Goal: Information Seeking & Learning: Learn about a topic

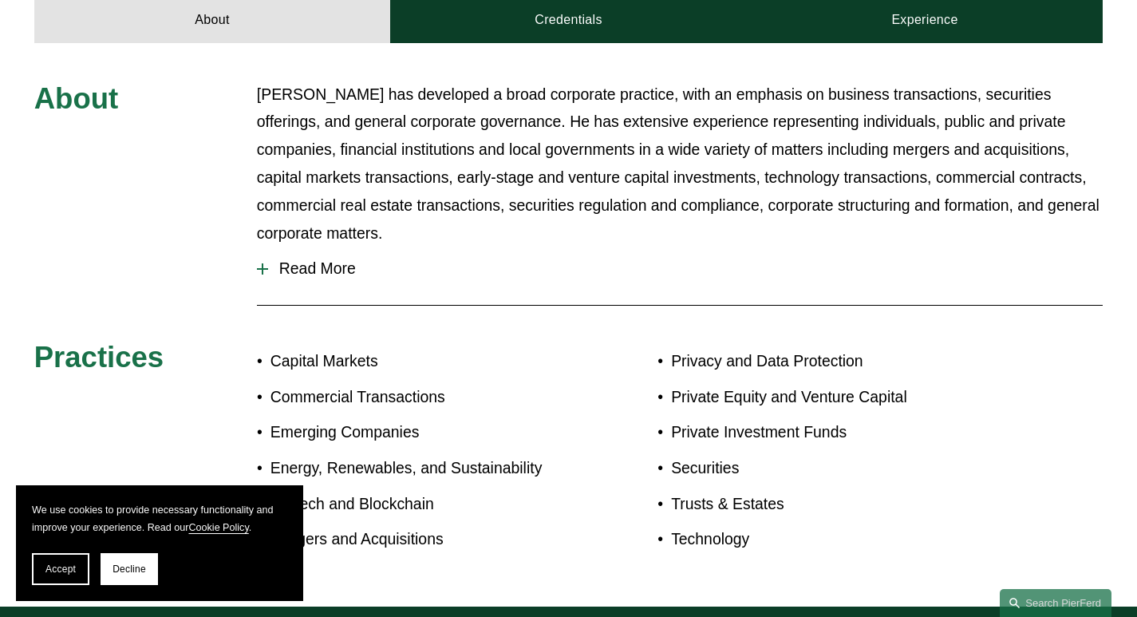
scroll to position [718, 0]
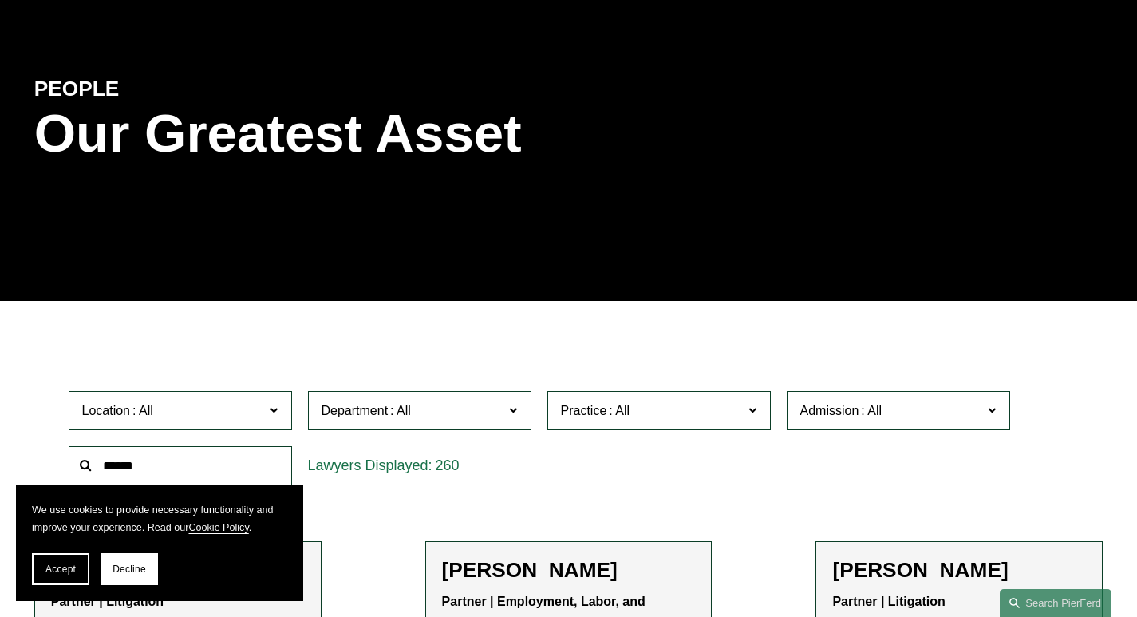
scroll to position [319, 0]
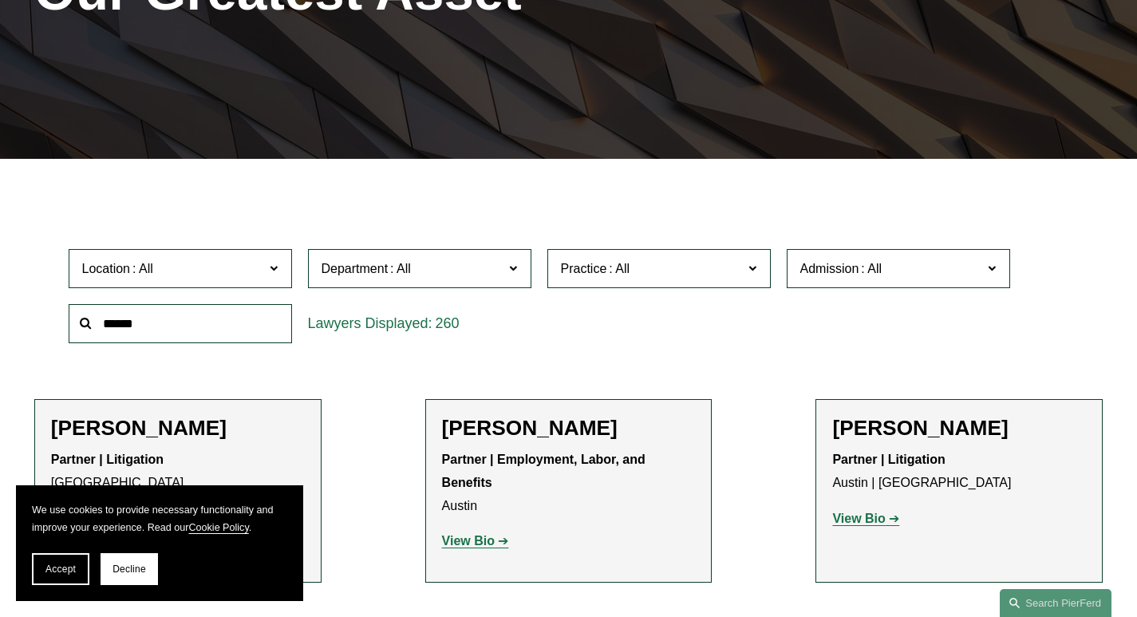
click at [198, 258] on span "Location" at bounding box center [173, 269] width 183 height 22
click at [0, 0] on link "Austin" at bounding box center [0, 0] width 0 height 0
click at [47, 574] on span "Accept" at bounding box center [60, 568] width 30 height 11
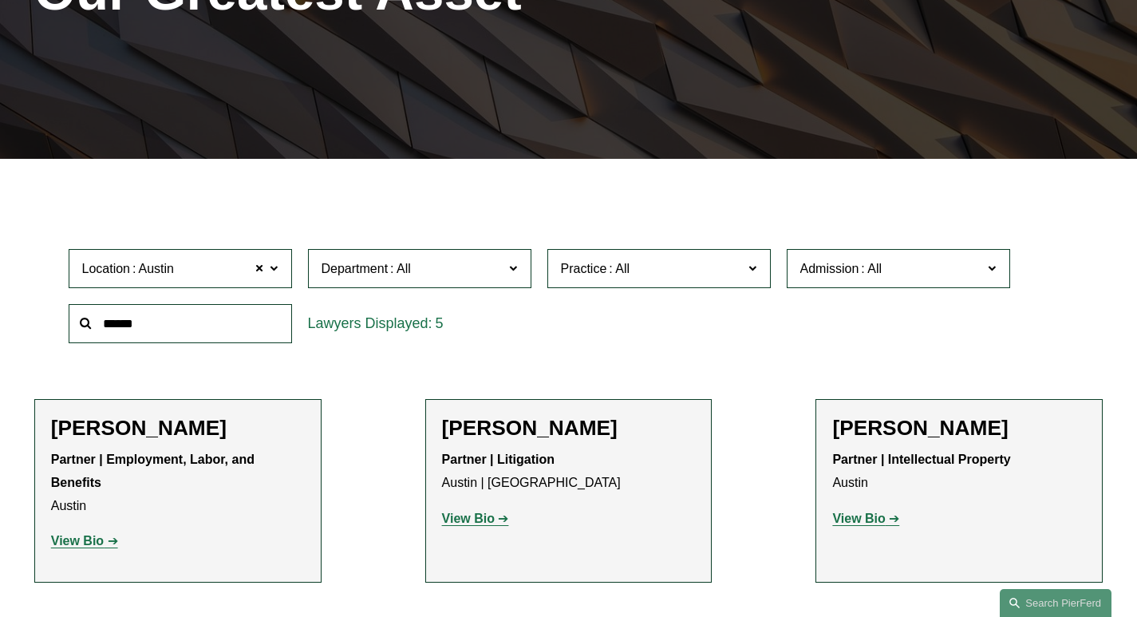
click at [428, 258] on span "Department" at bounding box center [413, 269] width 183 height 22
click at [0, 0] on link "Litigation" at bounding box center [0, 0] width 0 height 0
click at [607, 262] on span at bounding box center [620, 269] width 26 height 14
click at [524, 249] on label "Department Litigation" at bounding box center [419, 268] width 223 height 39
click at [506, 249] on label "Department Litigation" at bounding box center [419, 268] width 223 height 39
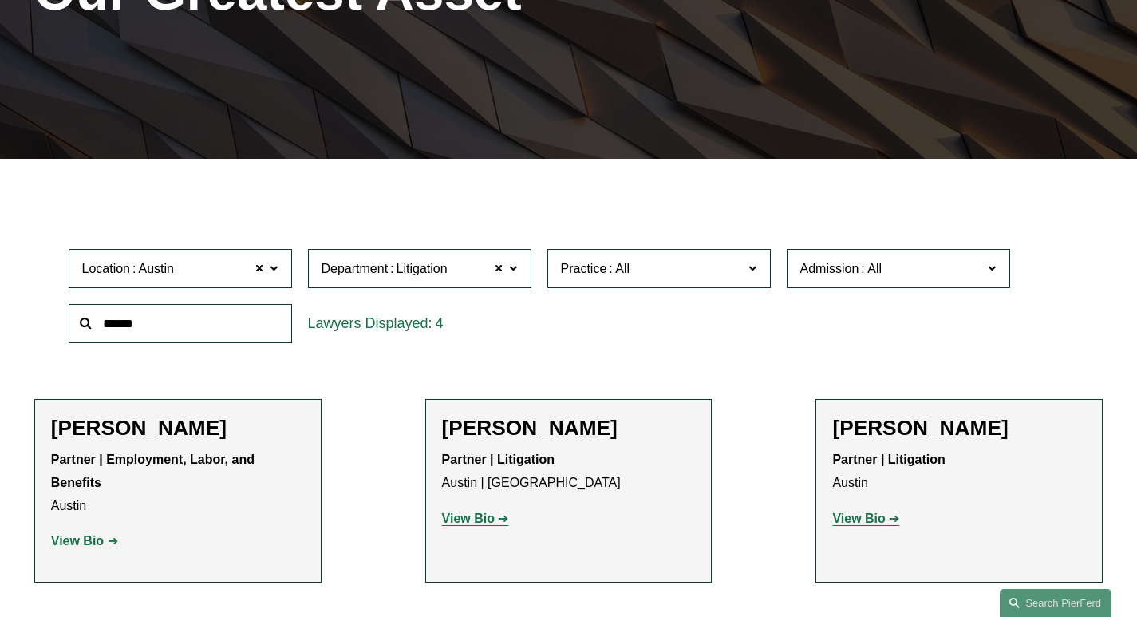
click at [504, 259] on span at bounding box center [499, 269] width 10 height 21
click at [0, 0] on link "Trusts & Estates" at bounding box center [0, 0] width 0 height 0
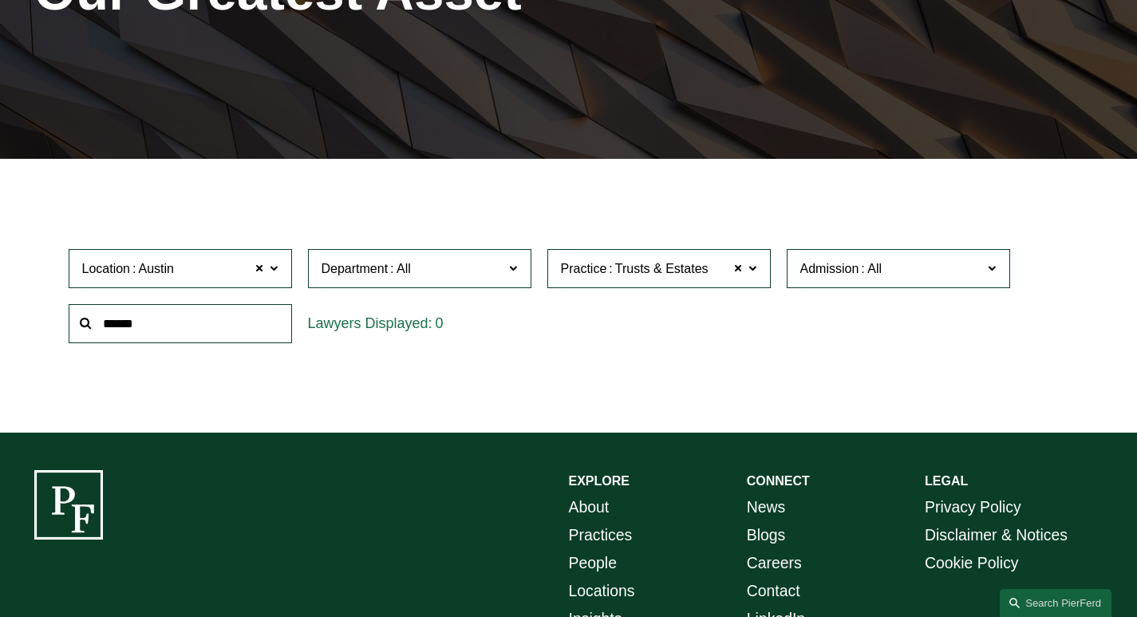
click at [842, 249] on label "Admission" at bounding box center [898, 268] width 223 height 39
click at [563, 297] on div "Location Austin Austin All Atlanta Austin Boston Charlotte Chicago Cincinnati C…" at bounding box center [569, 295] width 1017 height 109
click at [702, 334] on ul "Filter Location Austin Austin All Atlanta Austin Boston Charlotte Chicago Cinci…" at bounding box center [568, 295] width 1137 height 205
click at [587, 335] on ul "Filter Location Austin Austin All Atlanta Austin Boston Charlotte Chicago Cinci…" at bounding box center [568, 295] width 1137 height 205
click at [218, 258] on span "Location Austin" at bounding box center [173, 269] width 183 height 22
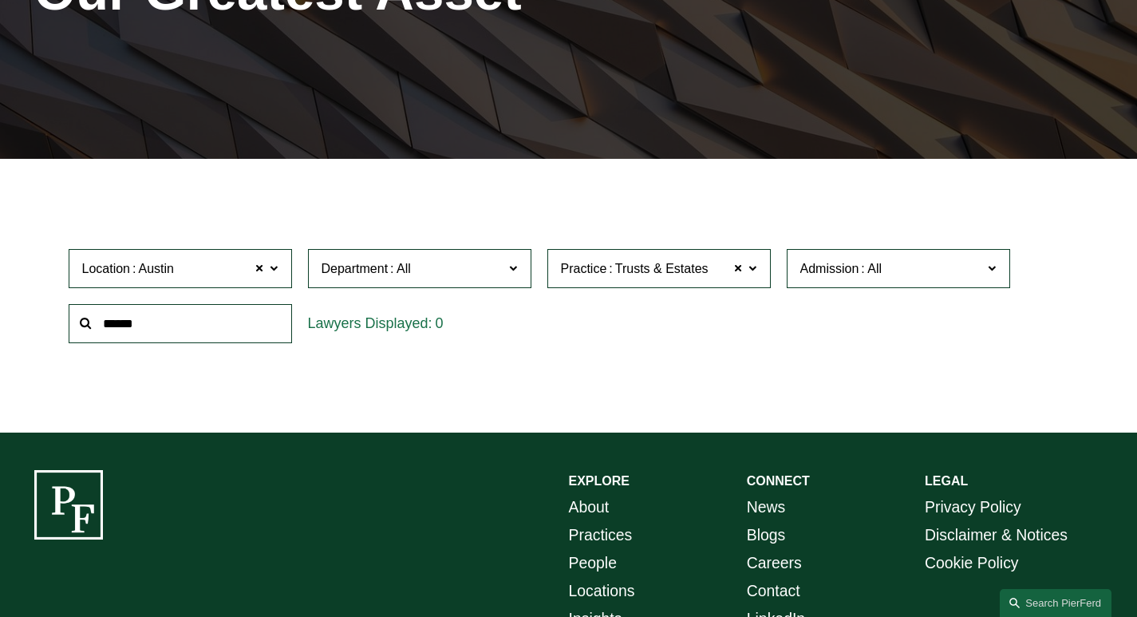
scroll to position [180, 0]
click at [0, 0] on link "Dallas" at bounding box center [0, 0] width 0 height 0
click at [539, 385] on div "Filter Location Dallas Dallas All Atlanta Austin Boston Charlotte Chicago Cinci…" at bounding box center [568, 307] width 1137 height 251
click at [233, 258] on span "Location Dallas" at bounding box center [173, 269] width 183 height 22
drag, startPoint x: 138, startPoint y: 361, endPoint x: 128, endPoint y: 370, distance: 14.1
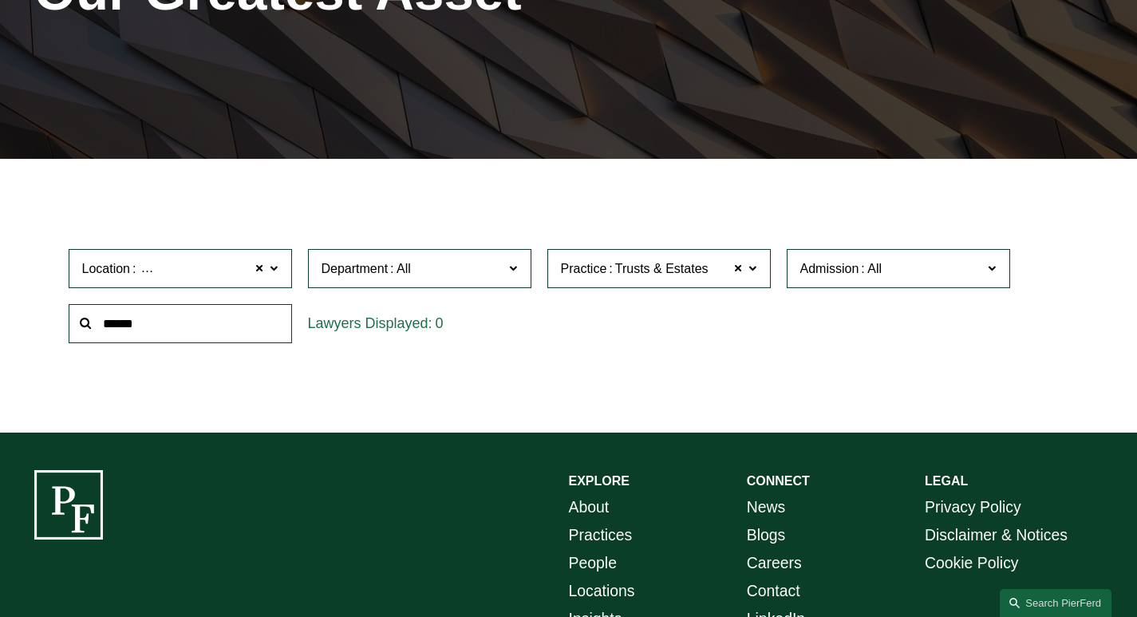
click at [0, 0] on link "Austin" at bounding box center [0, 0] width 0 height 0
click at [635, 259] on span "Trusts & Estates" at bounding box center [661, 269] width 93 height 21
click at [0, 0] on link "Trusts & Estates" at bounding box center [0, 0] width 0 height 0
click at [207, 258] on span "Location Austin" at bounding box center [173, 269] width 183 height 22
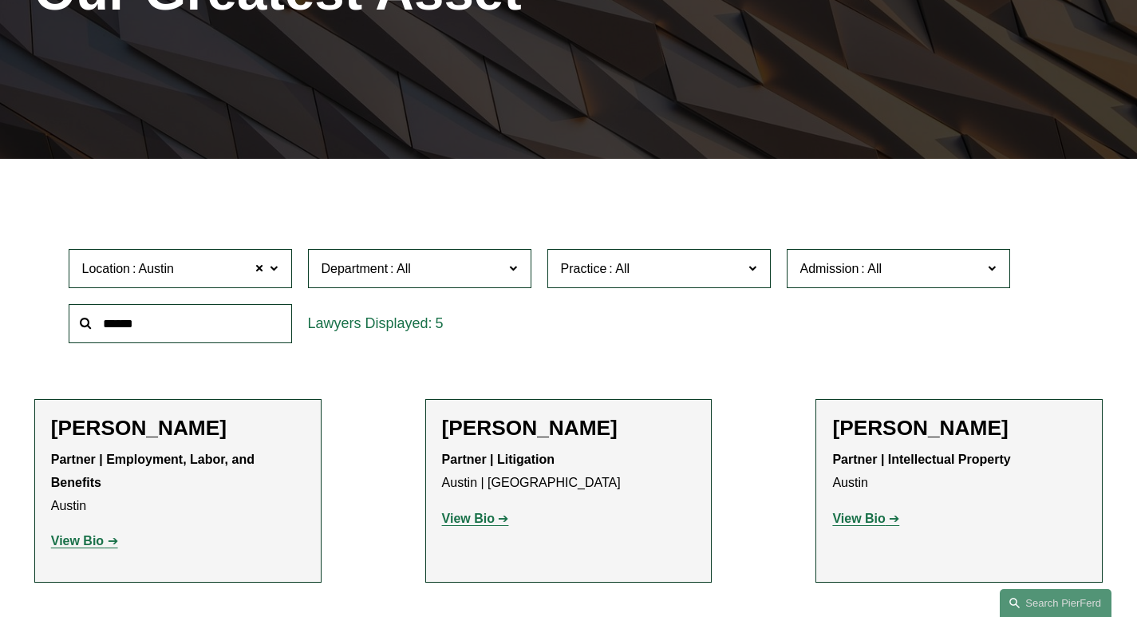
click at [0, 385] on ul "Filter Location Austin Austin All Atlanta Austin Boston Charlotte Chicago Cinci…" at bounding box center [568, 492] width 1137 height 599
drag, startPoint x: 0, startPoint y: 319, endPoint x: 30, endPoint y: 250, distance: 75.8
click at [0, 318] on ul "Filter Location Austin Austin All Atlanta Austin Boston Charlotte Chicago Cinci…" at bounding box center [568, 492] width 1137 height 599
click at [393, 354] on ul "Filter Location Austin Austin All Atlanta Austin Boston Charlotte Chicago Cinci…" at bounding box center [568, 492] width 1137 height 599
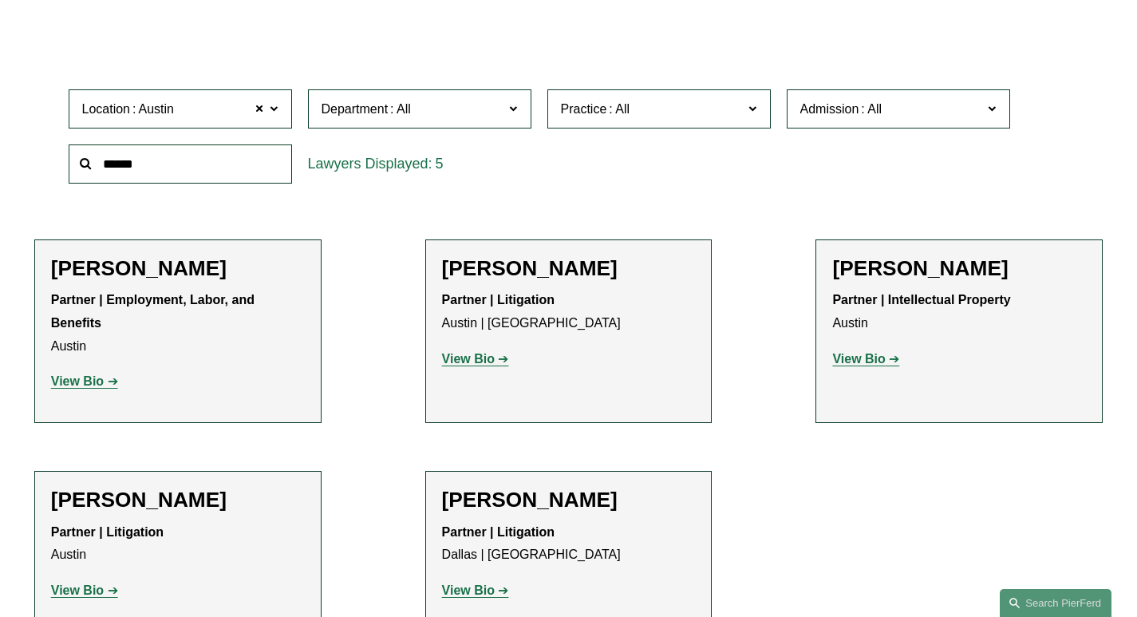
scroll to position [319, 0]
click at [0, 0] on link "Houston" at bounding box center [0, 0] width 0 height 0
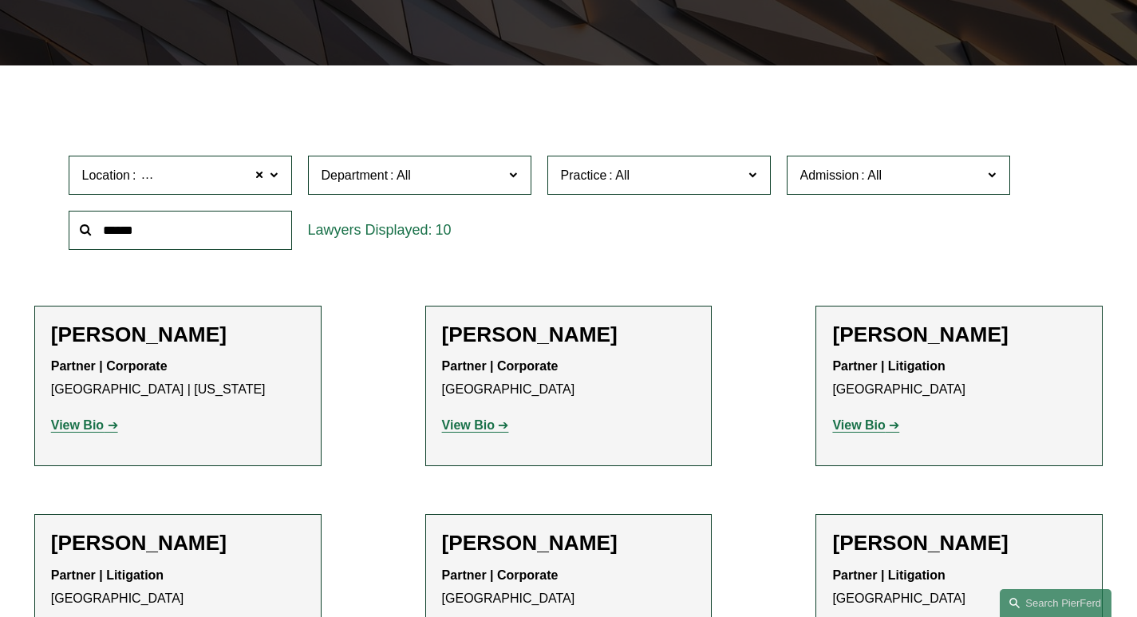
scroll to position [441, 0]
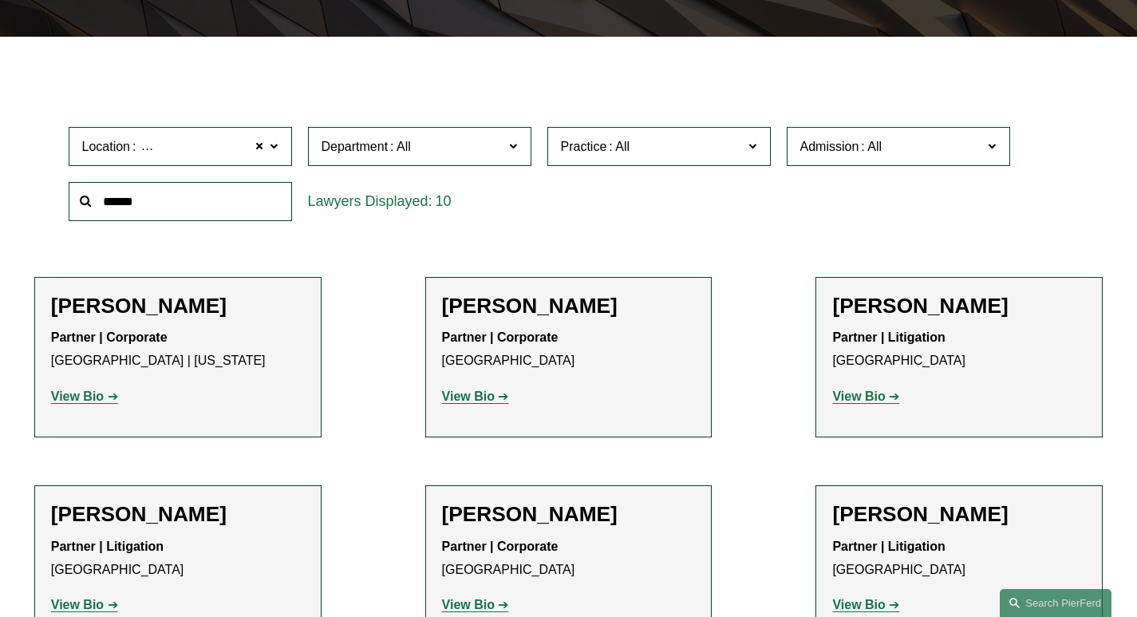
drag, startPoint x: 587, startPoint y: 269, endPoint x: 536, endPoint y: 285, distance: 52.8
drag, startPoint x: 536, startPoint y: 285, endPoint x: 328, endPoint y: 449, distance: 265.4
click at [328, 449] on ul "Filter Location Houston Houston All Atlanta Austin Boston Charlotte Chicago Cin…" at bounding box center [568, 602] width 1137 height 1062
drag, startPoint x: 853, startPoint y: 356, endPoint x: 865, endPoint y: 368, distance: 16.9
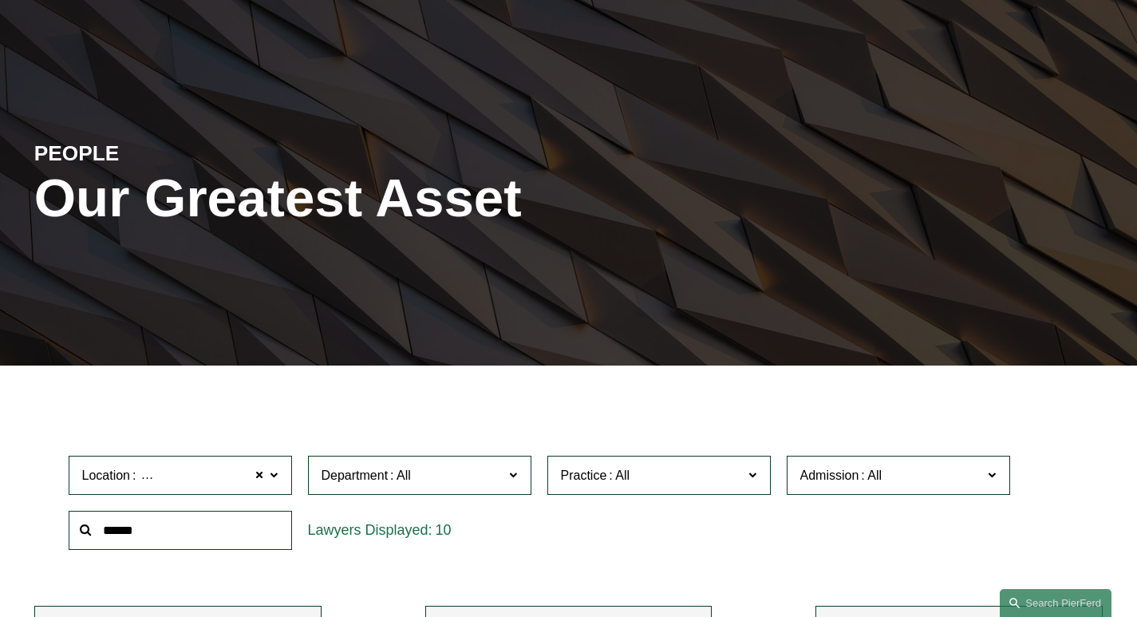
scroll to position [239, 0]
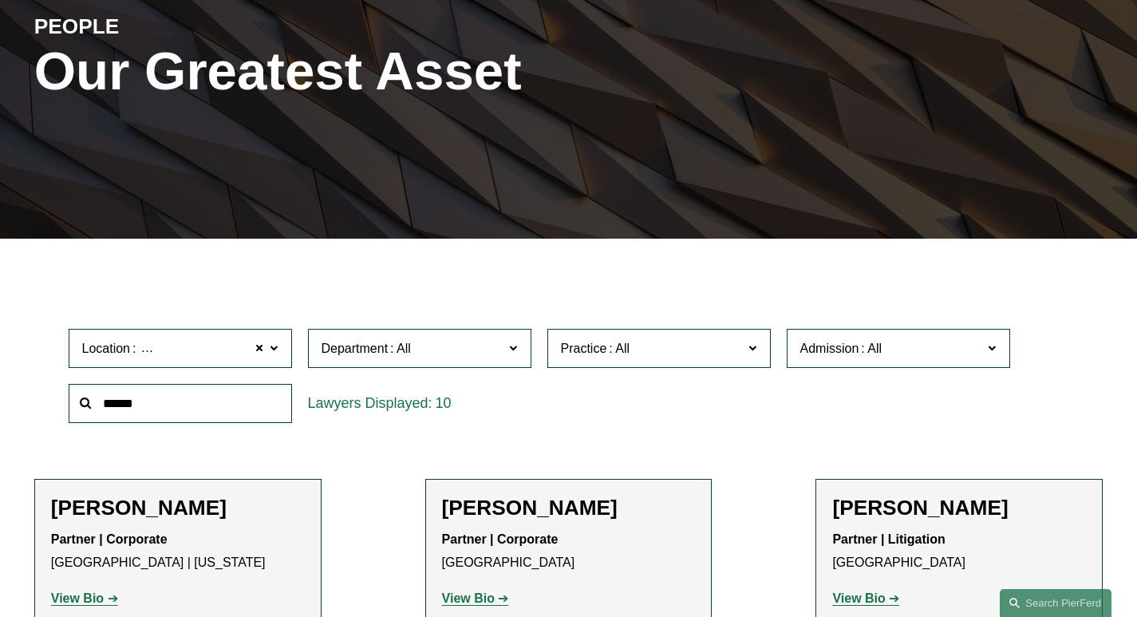
click at [654, 329] on label "Practice" at bounding box center [659, 348] width 223 height 39
click at [0, 0] on link "Trusts & Estates" at bounding box center [0, 0] width 0 height 0
click at [188, 338] on span "Location Houston" at bounding box center [173, 349] width 183 height 22
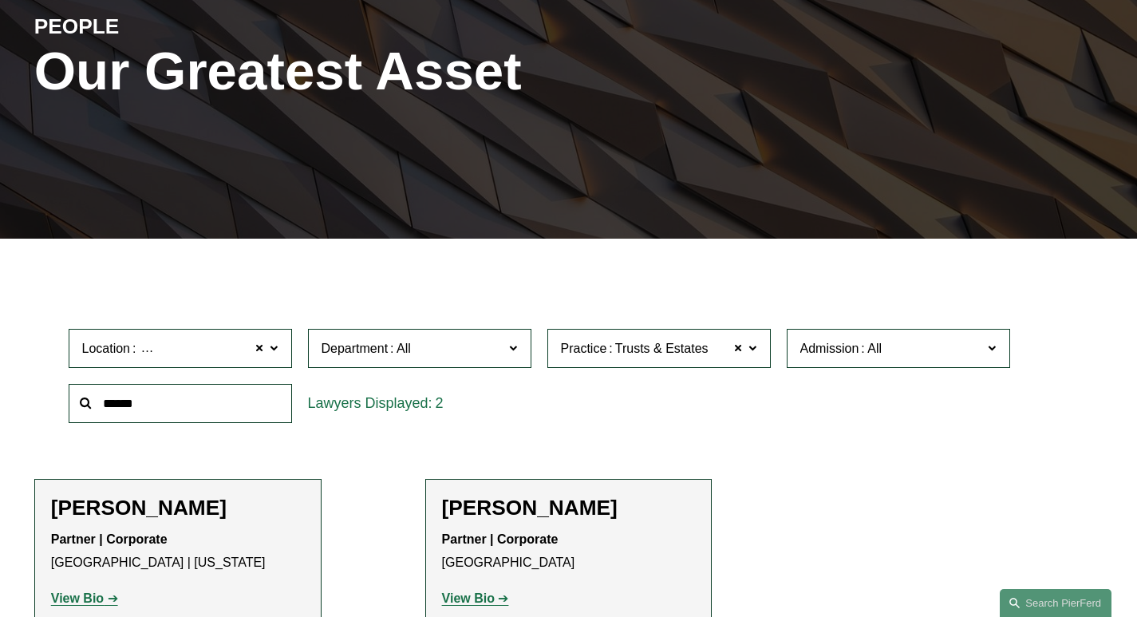
scroll to position [559, 0]
click at [0, 0] on link "Palo Alto" at bounding box center [0, 0] width 0 height 0
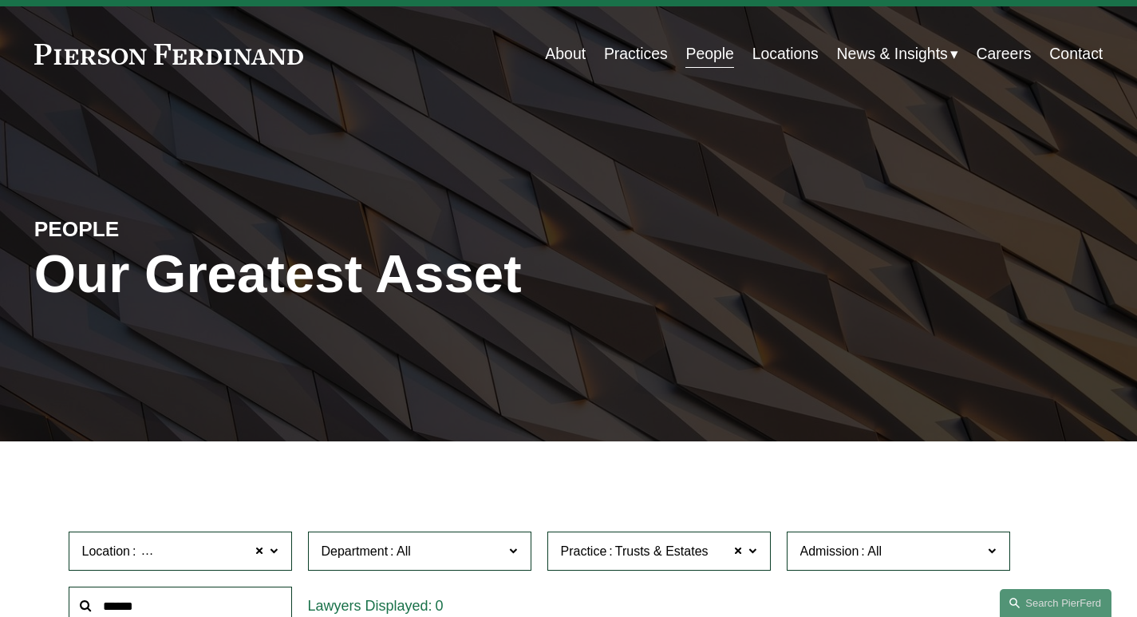
click at [256, 541] on span at bounding box center [260, 551] width 10 height 21
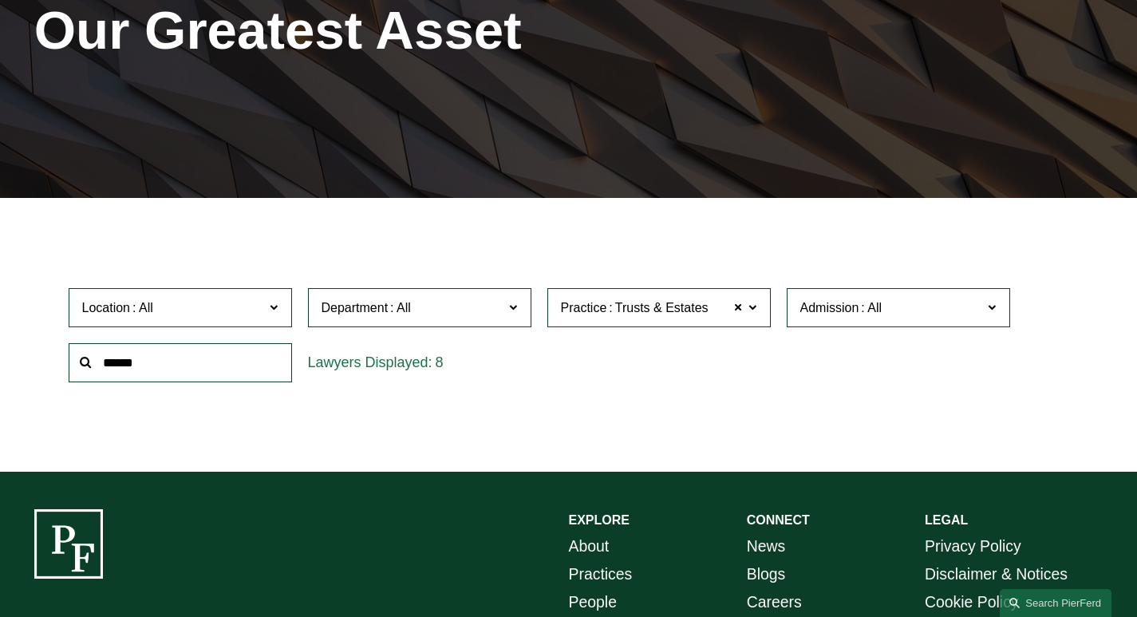
scroll to position [282, 0]
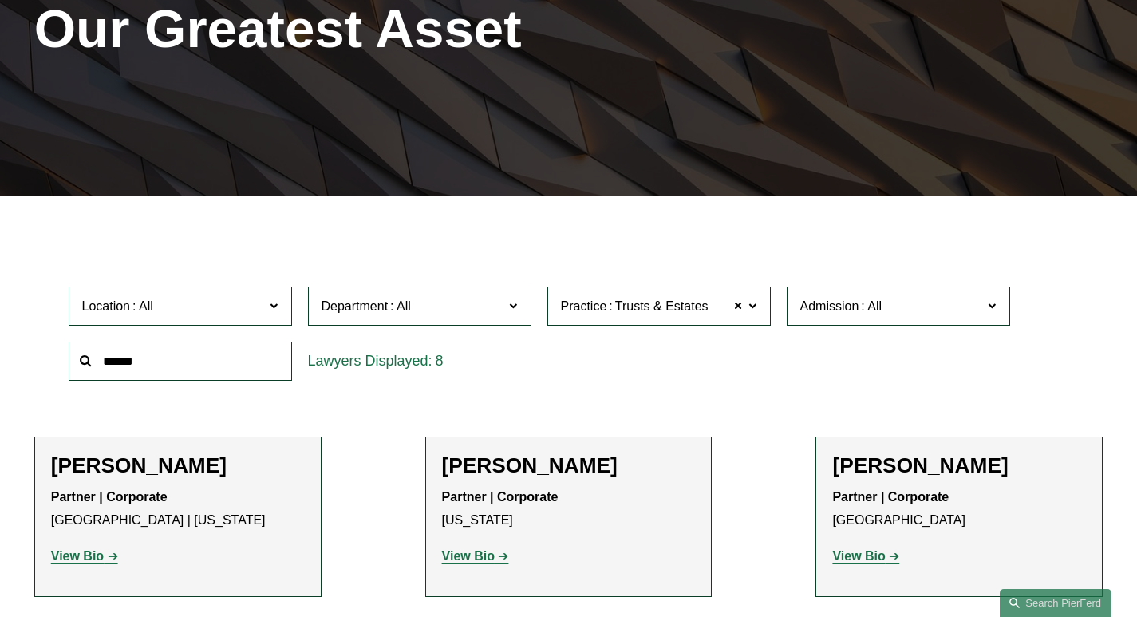
click at [189, 295] on span "Location" at bounding box center [173, 306] width 183 height 22
click at [673, 296] on span "Trusts & Estates" at bounding box center [661, 306] width 93 height 21
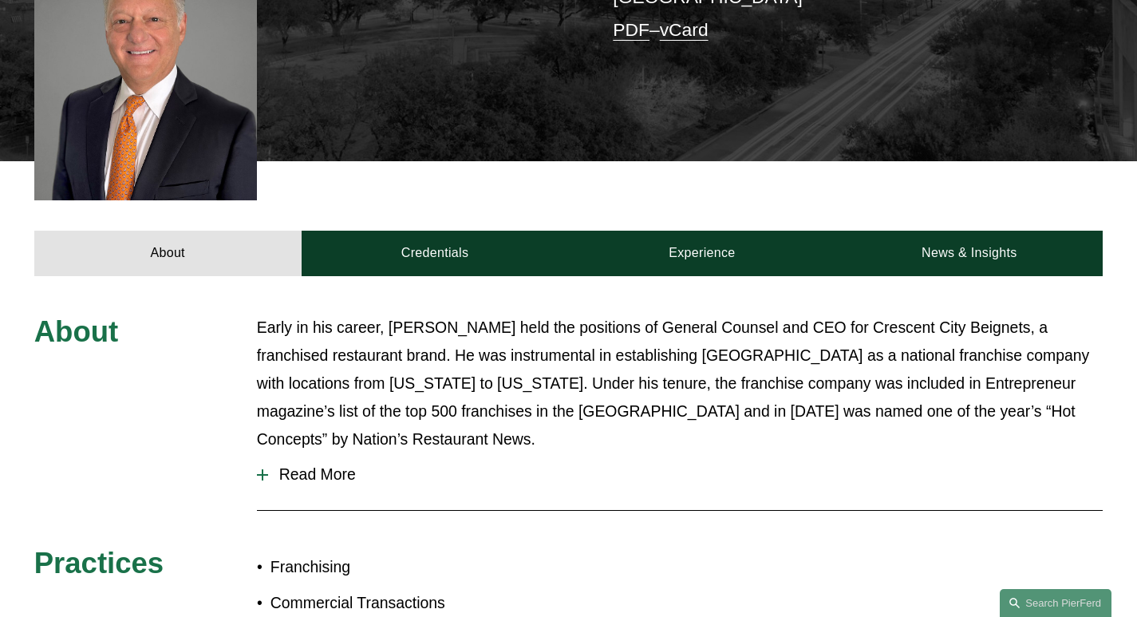
scroll to position [479, 0]
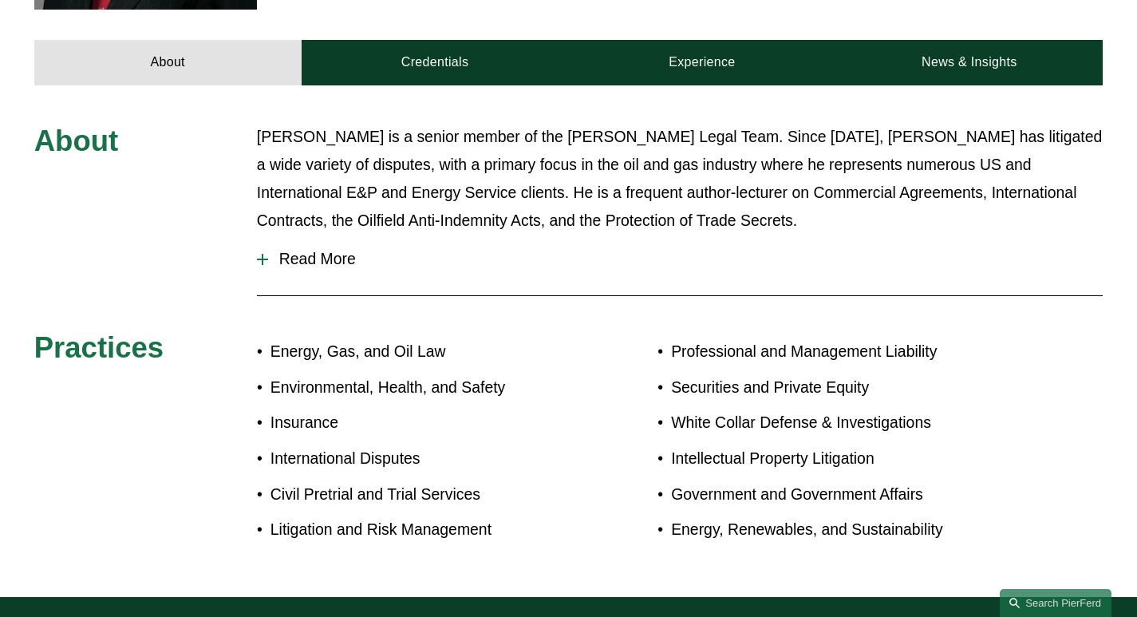
scroll to position [718, 0]
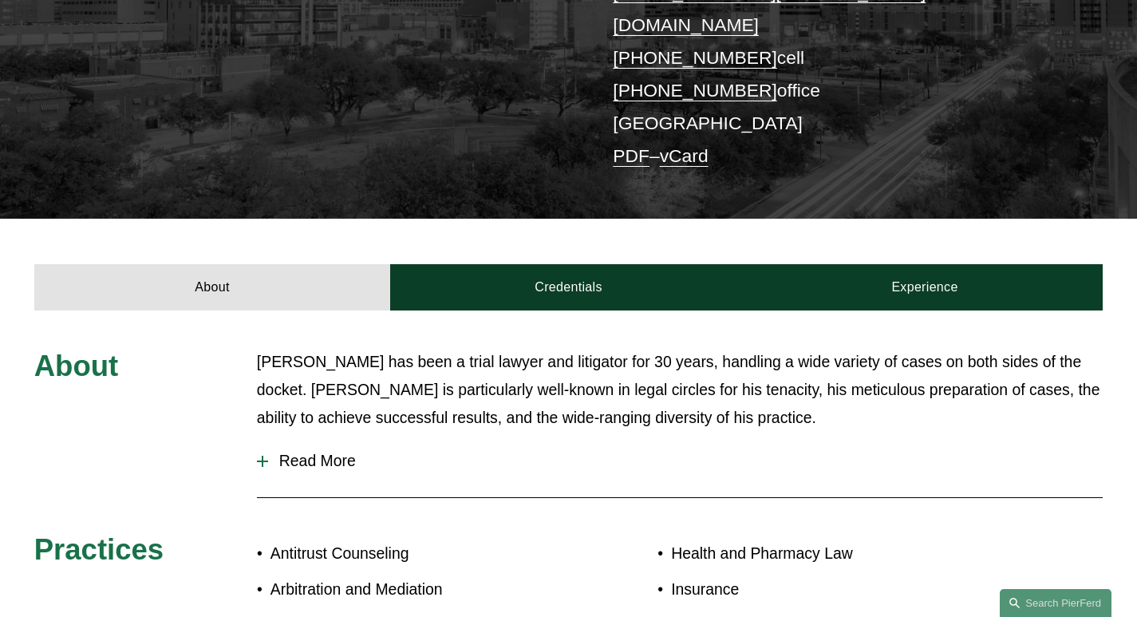
scroll to position [559, 0]
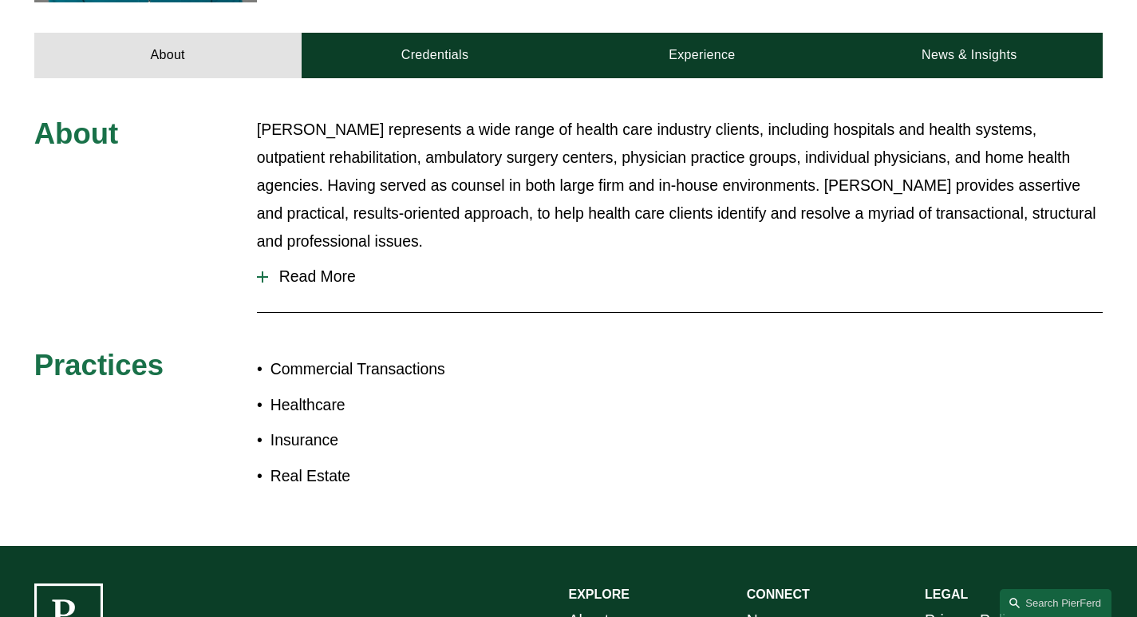
scroll to position [718, 0]
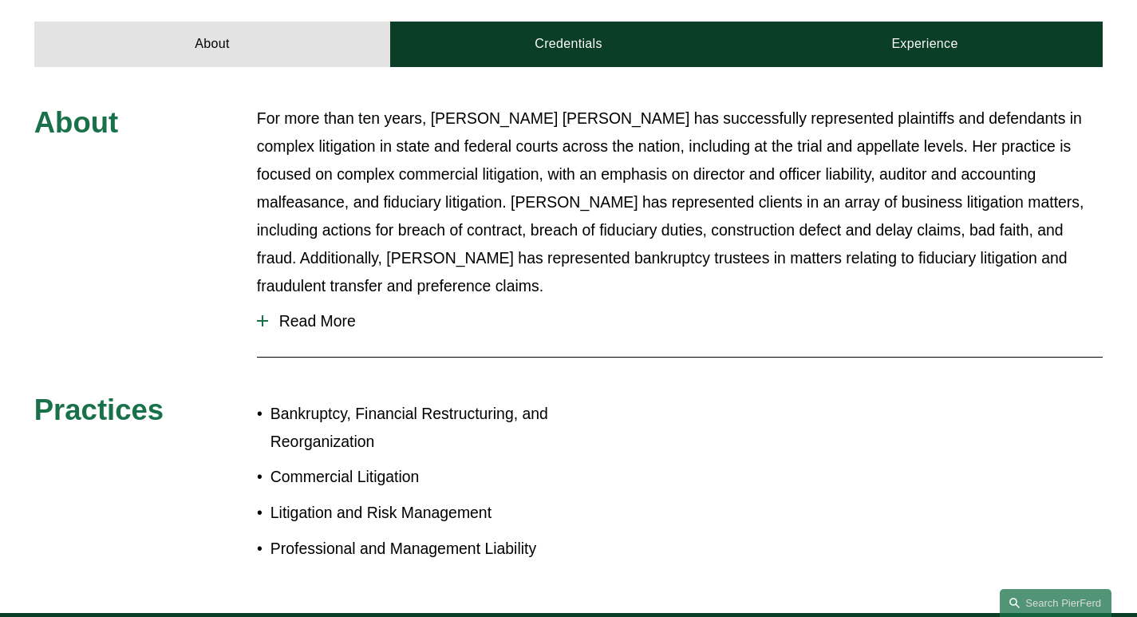
scroll to position [718, 0]
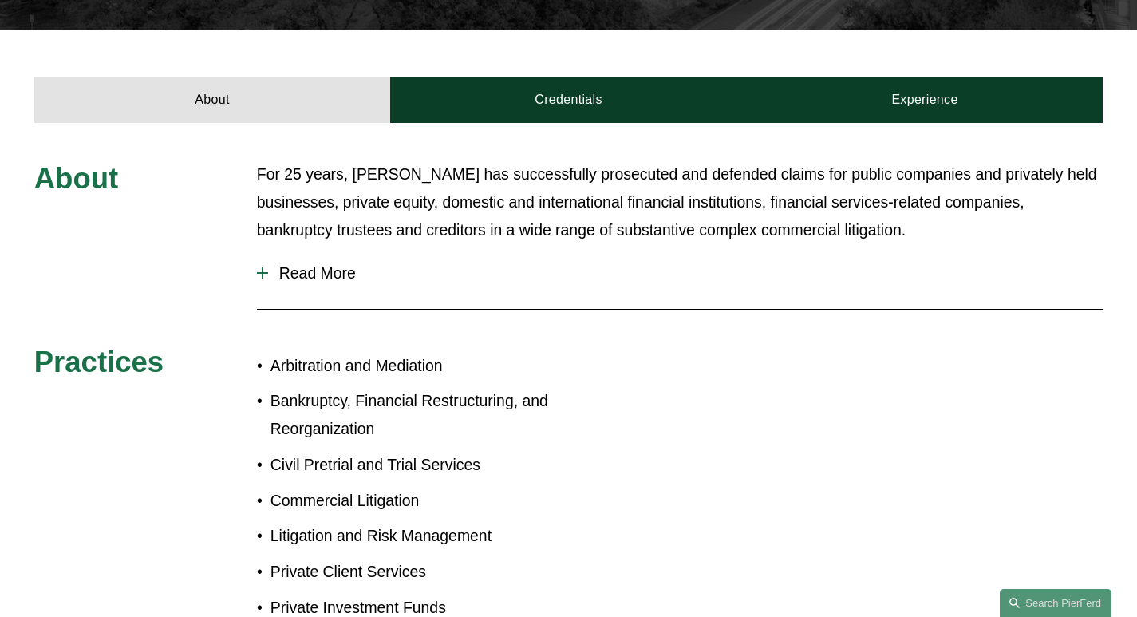
scroll to position [718, 0]
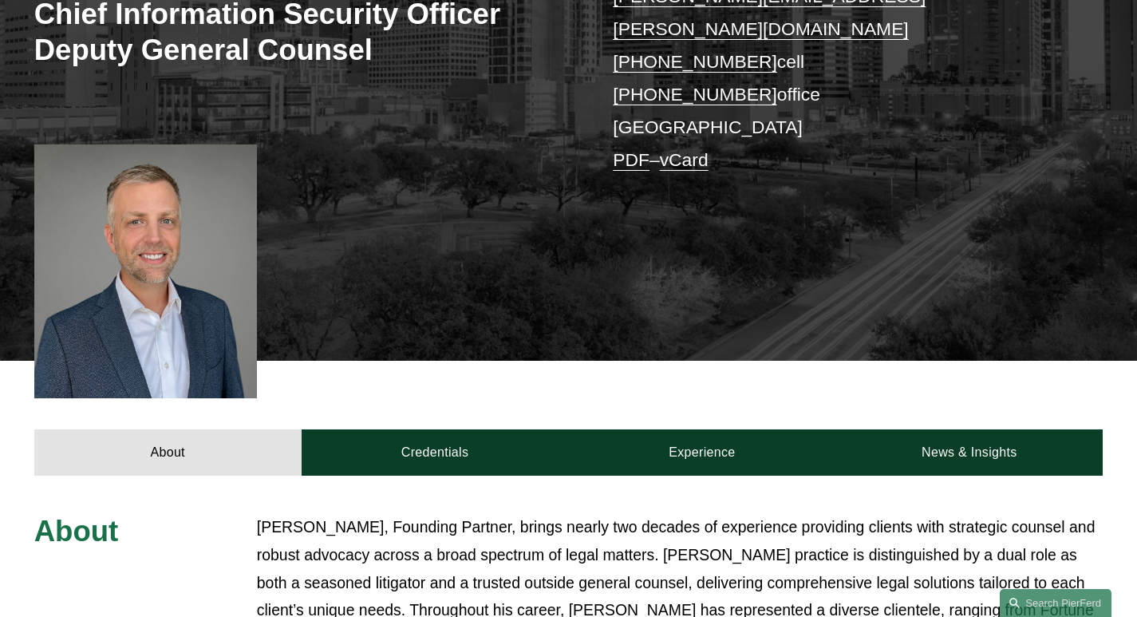
scroll to position [319, 0]
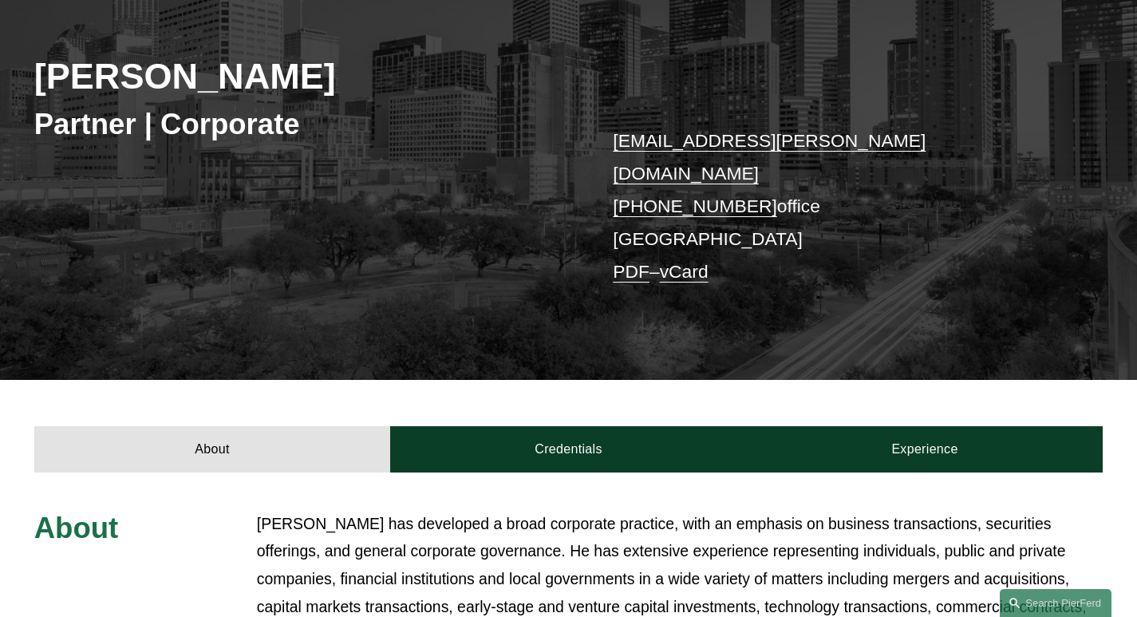
scroll to position [239, 0]
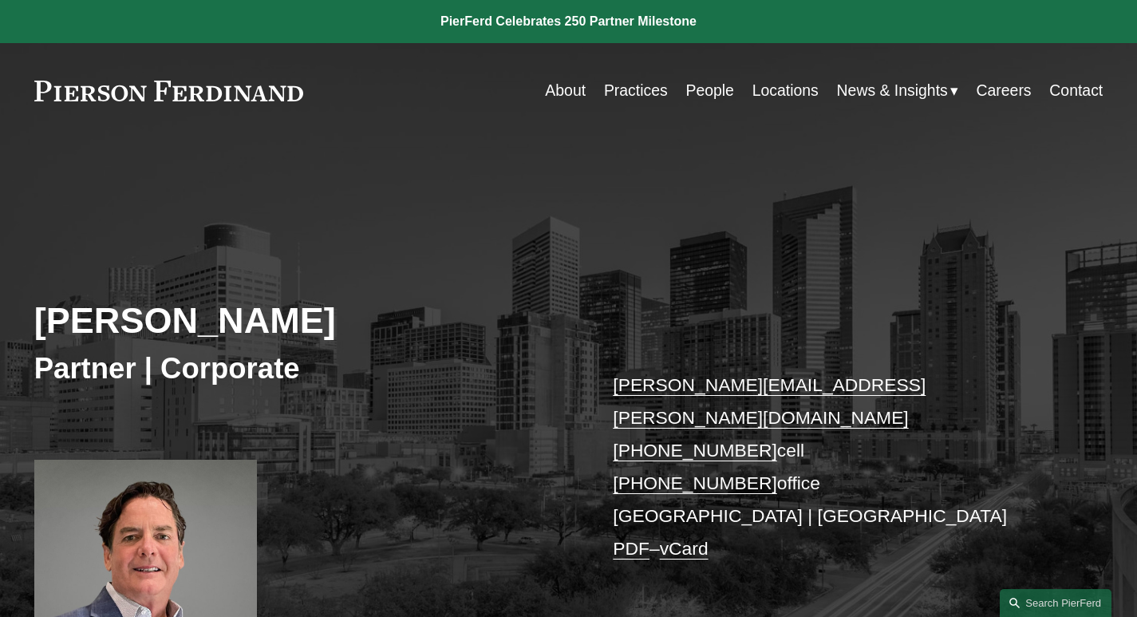
click at [697, 87] on link "People" at bounding box center [710, 90] width 48 height 31
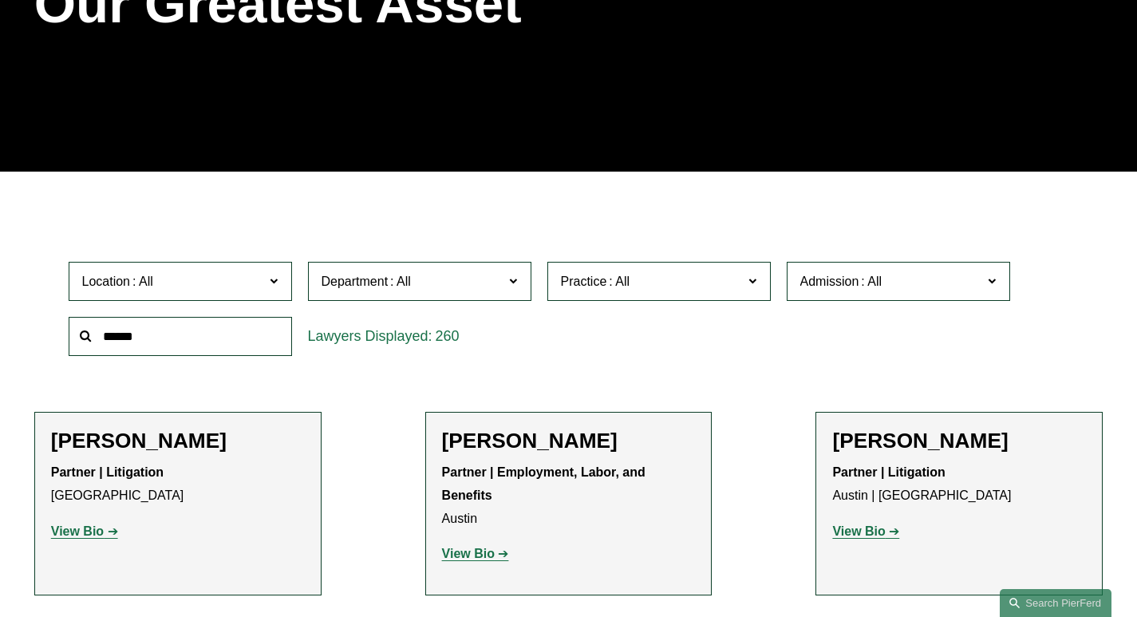
scroll to position [319, 0]
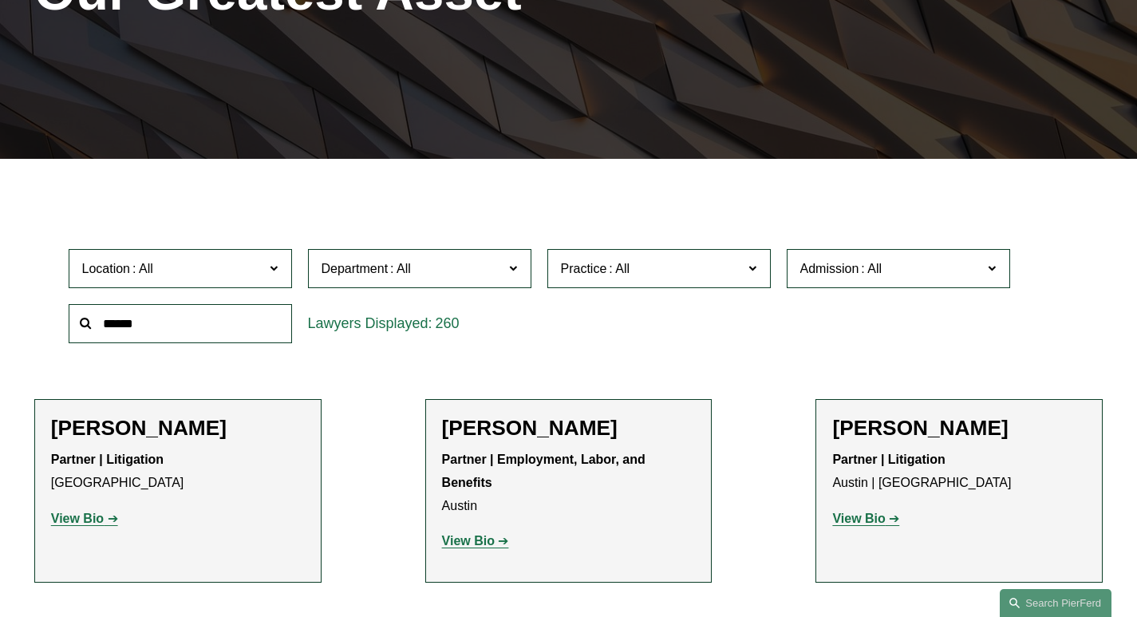
click at [219, 250] on label "Location" at bounding box center [180, 268] width 223 height 39
click at [0, 0] on link "Austin" at bounding box center [0, 0] width 0 height 0
click at [599, 262] on span "Practice" at bounding box center [584, 269] width 46 height 14
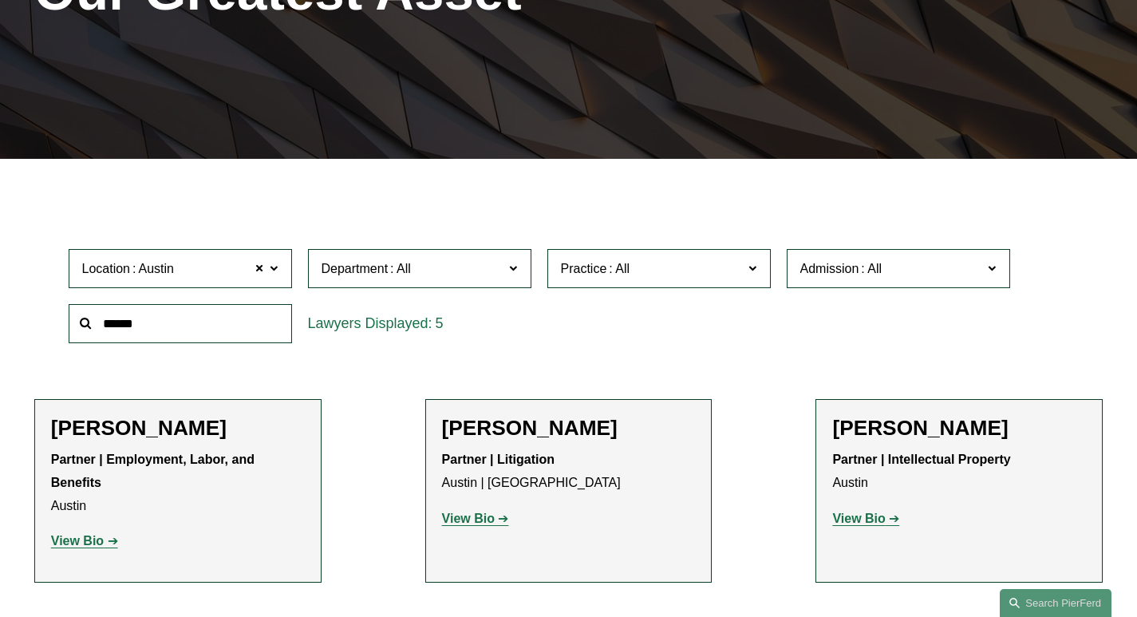
scroll to position [3176, 0]
click at [0, 0] on link "Trusts & Estates" at bounding box center [0, 0] width 0 height 0
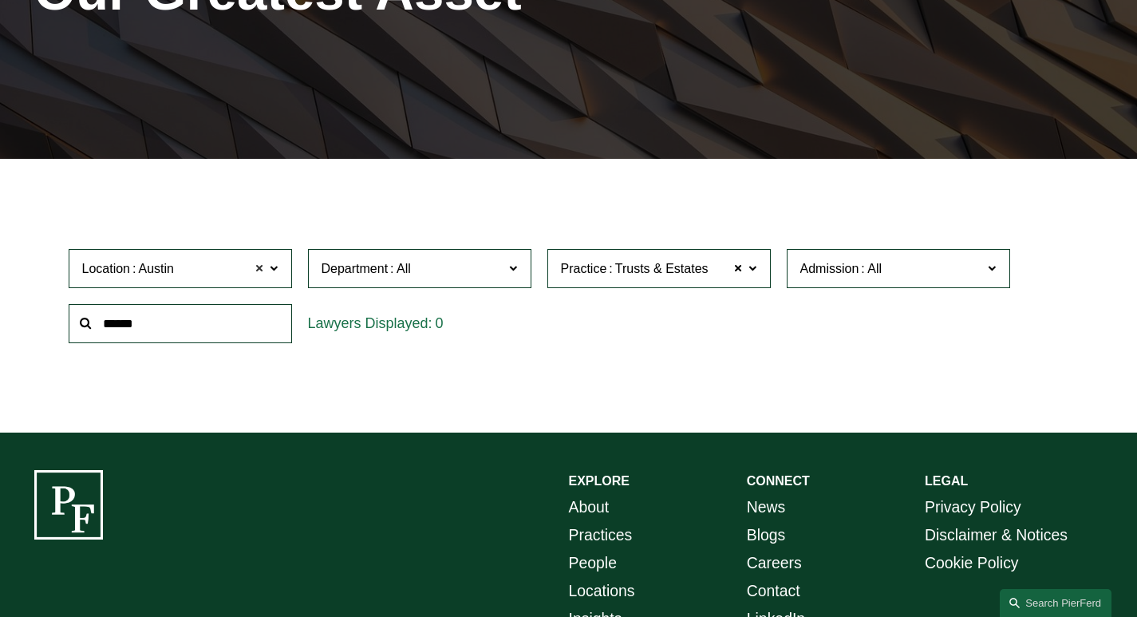
click at [262, 259] on span at bounding box center [260, 269] width 10 height 21
click at [84, 262] on span "Location" at bounding box center [106, 269] width 49 height 14
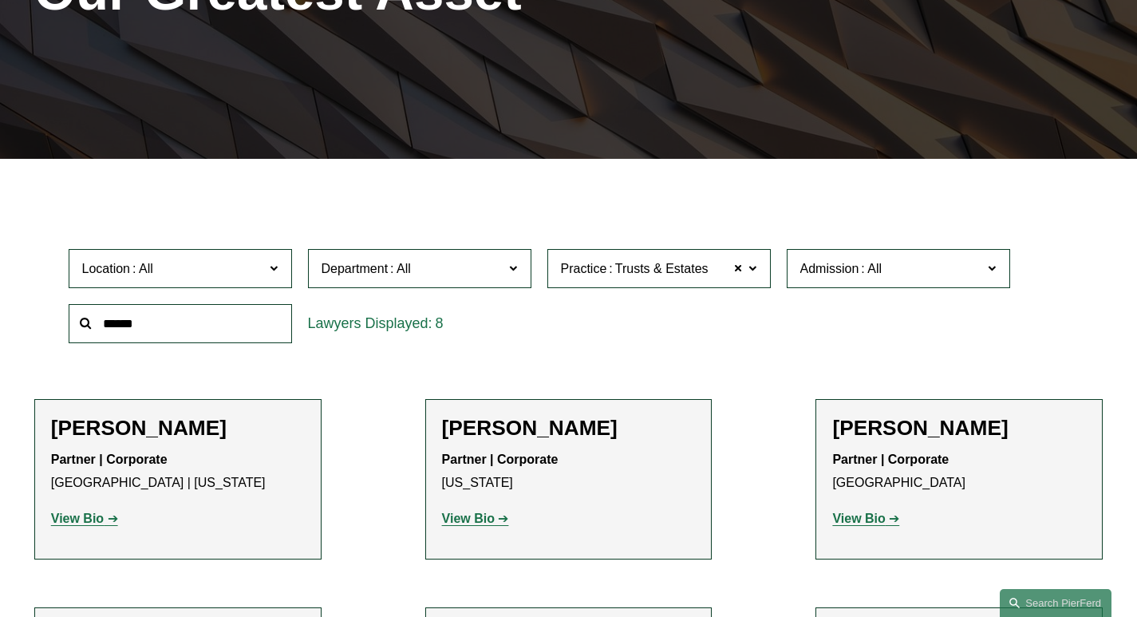
scroll to position [239, 0]
click at [0, 0] on link "Dallas" at bounding box center [0, 0] width 0 height 0
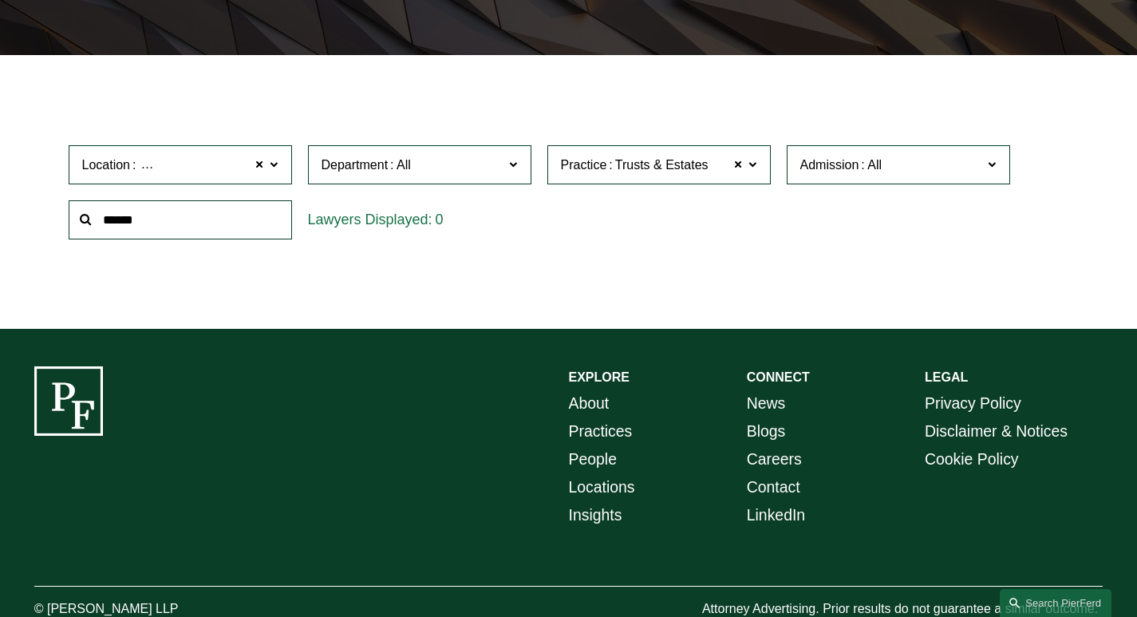
scroll to position [436, 0]
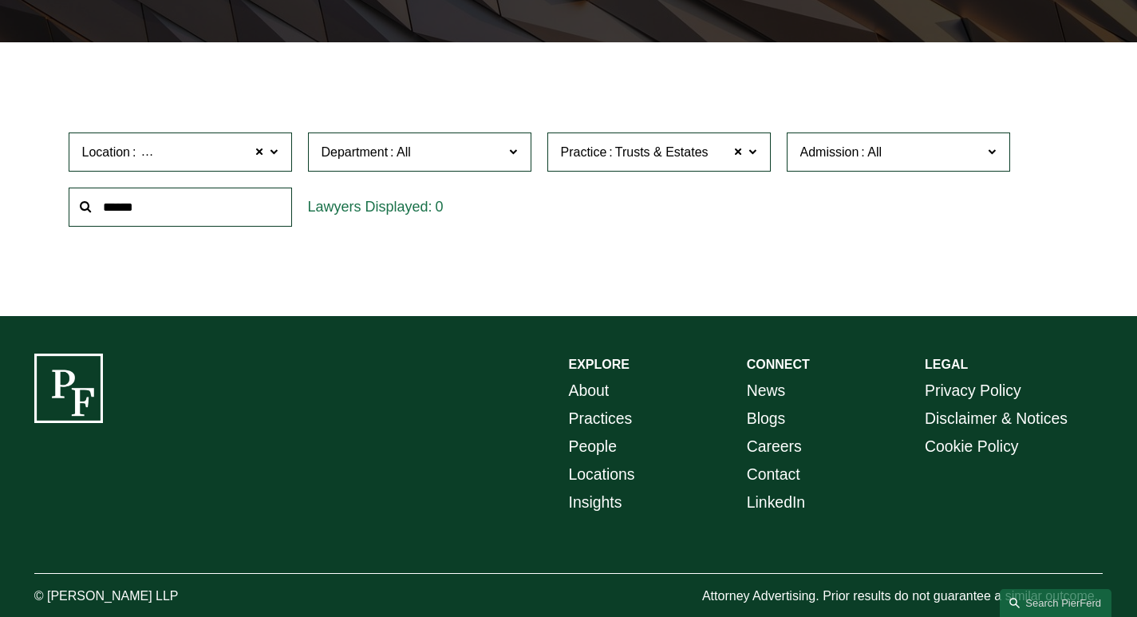
click at [235, 141] on span "Location Dallas" at bounding box center [173, 152] width 183 height 22
